Goal: Check status: Check status

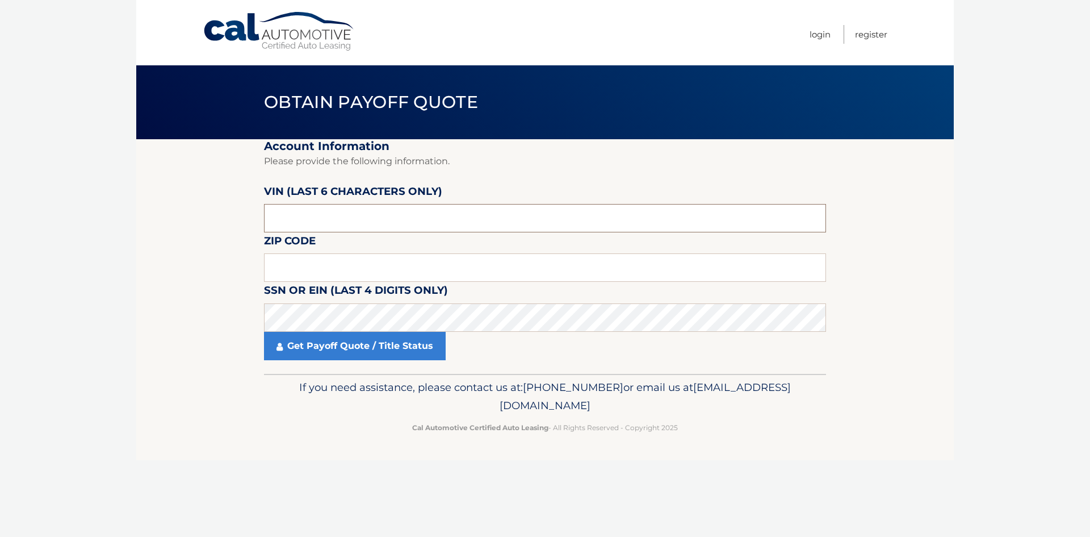
click at [403, 217] on input "text" at bounding box center [545, 218] width 562 height 28
type input "NH2214"
click at [403, 266] on input "text" at bounding box center [545, 267] width 562 height 28
click at [315, 267] on input "text" at bounding box center [545, 267] width 562 height 28
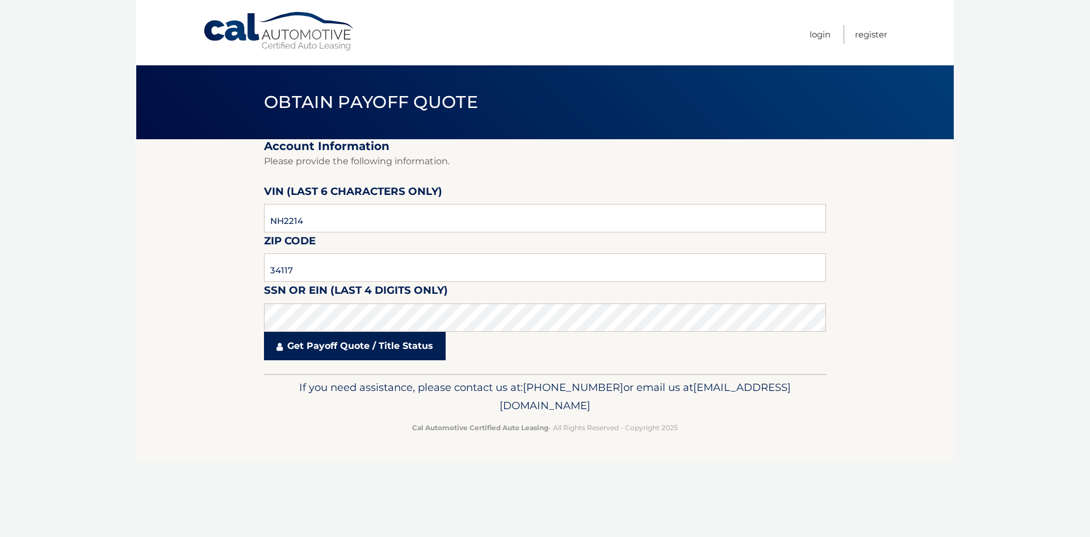
click at [371, 344] on link "Get Payoff Quote / Title Status" at bounding box center [355, 346] width 182 height 28
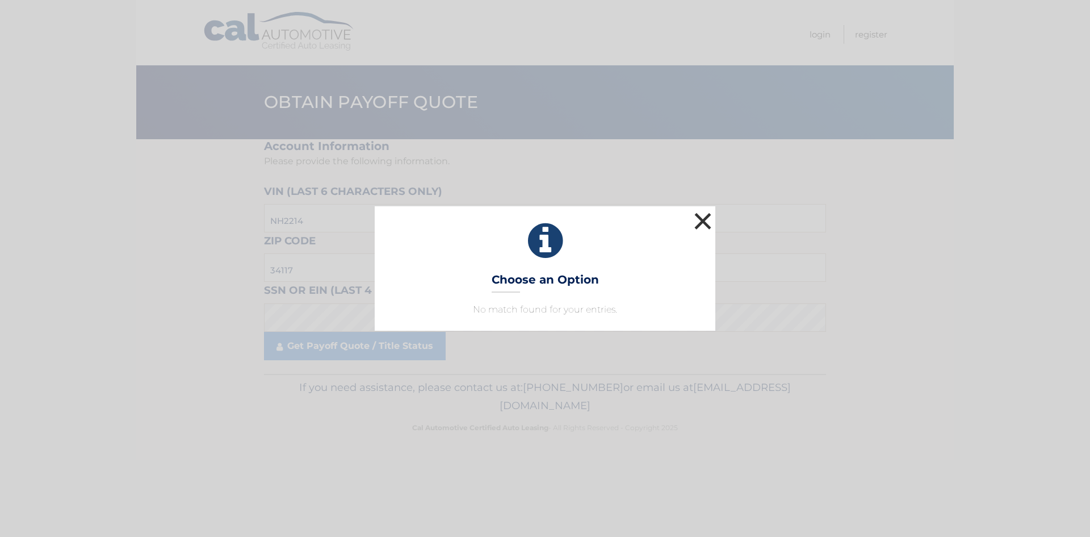
click at [709, 217] on button "×" at bounding box center [703, 221] width 23 height 23
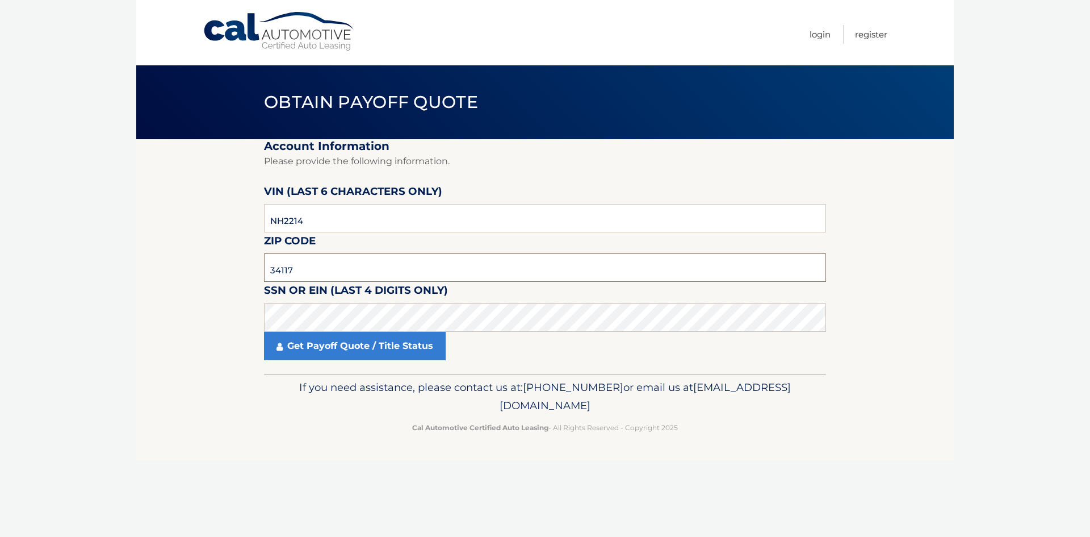
drag, startPoint x: 367, startPoint y: 259, endPoint x: 265, endPoint y: 277, distance: 103.6
click at [265, 277] on input "34117" at bounding box center [545, 267] width 562 height 28
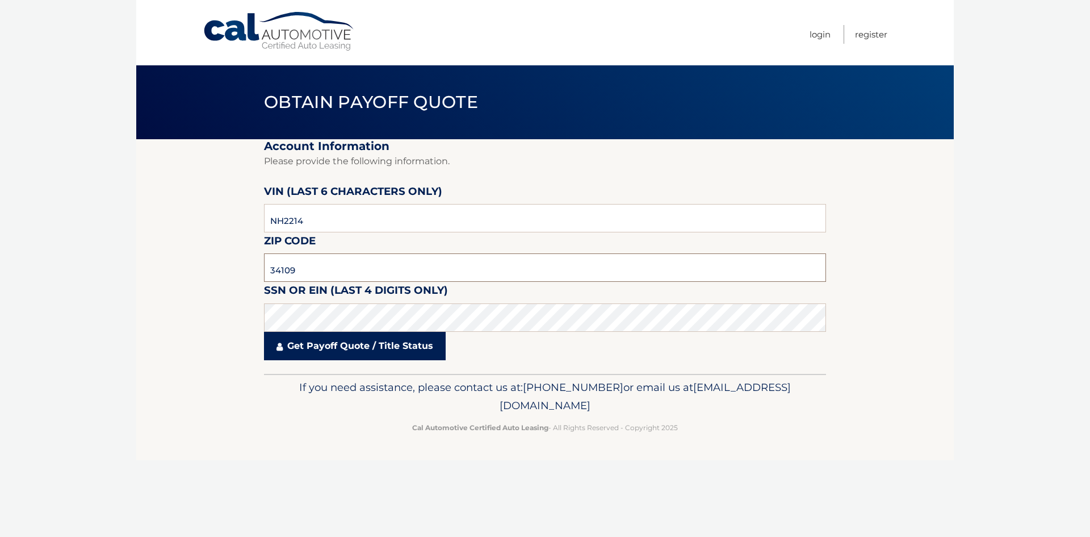
type input "34109"
click at [336, 349] on link "Get Payoff Quote / Title Status" at bounding box center [355, 346] width 182 height 28
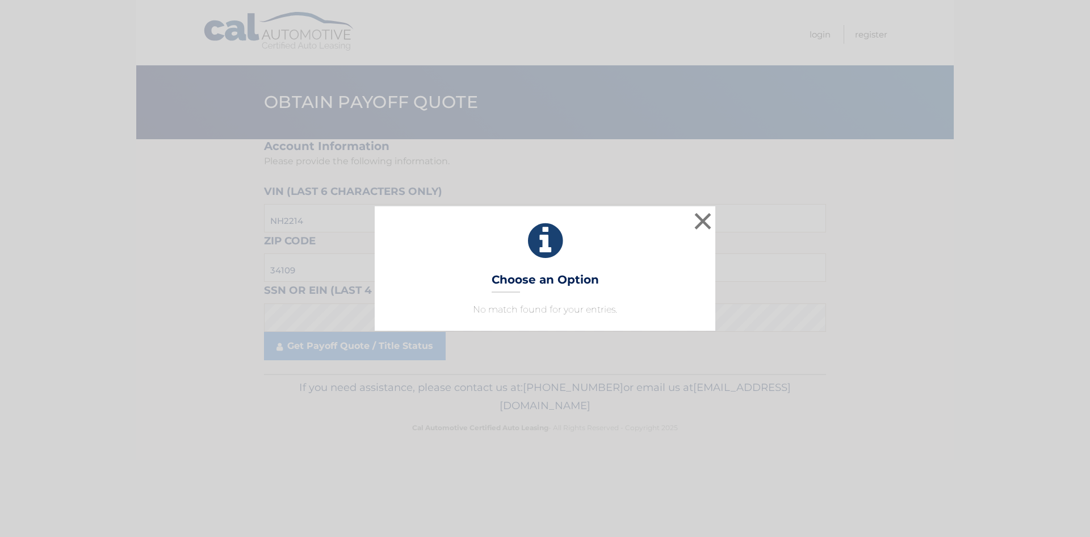
click at [721, 217] on div "× Choose an Option No match found for your entries. This is what you see on sec…" at bounding box center [545, 268] width 1081 height 124
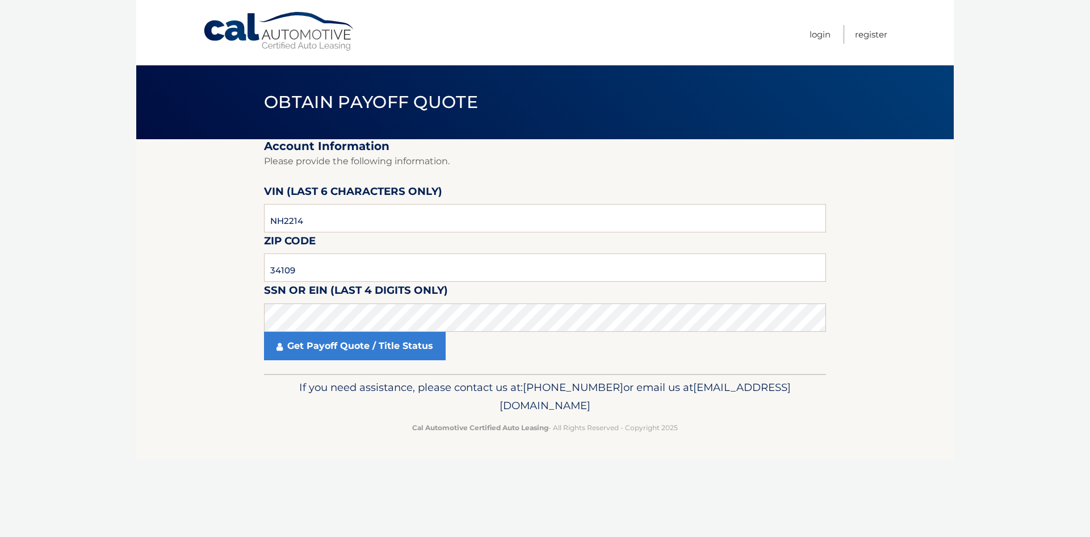
click at [263, 24] on link "Cal Automotive" at bounding box center [279, 31] width 153 height 40
